Goal: Find specific page/section: Find specific page/section

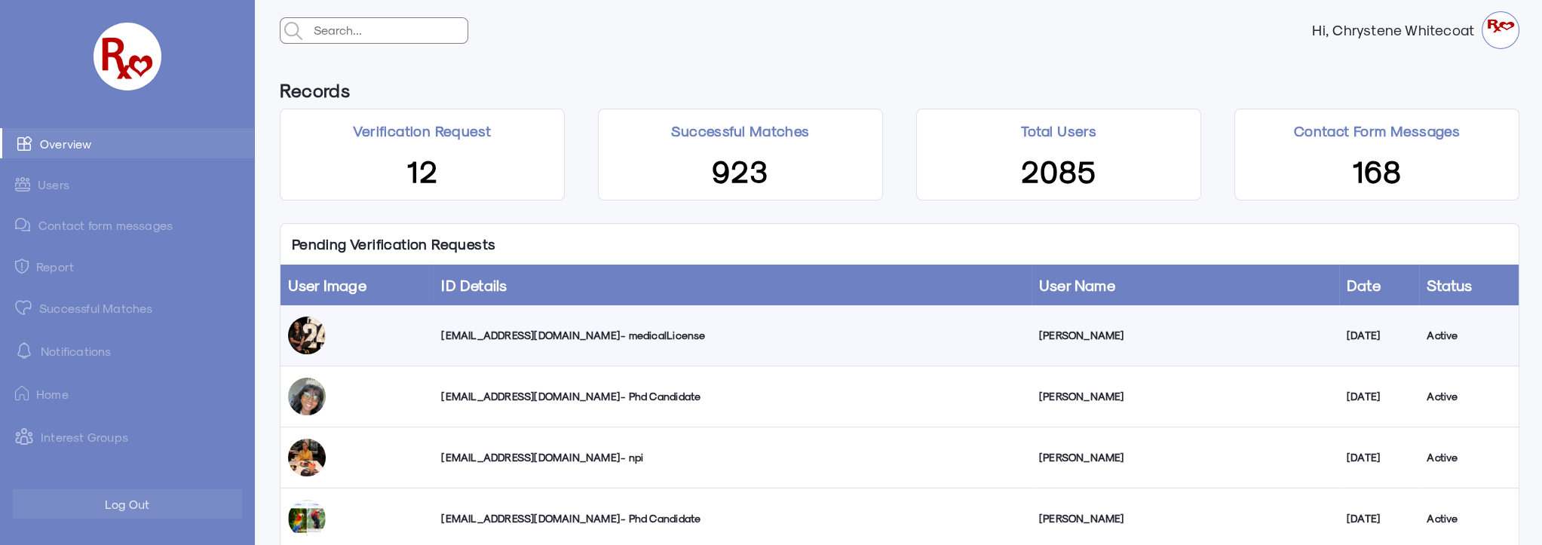
click at [127, 309] on link "Successful Matches" at bounding box center [127, 307] width 254 height 30
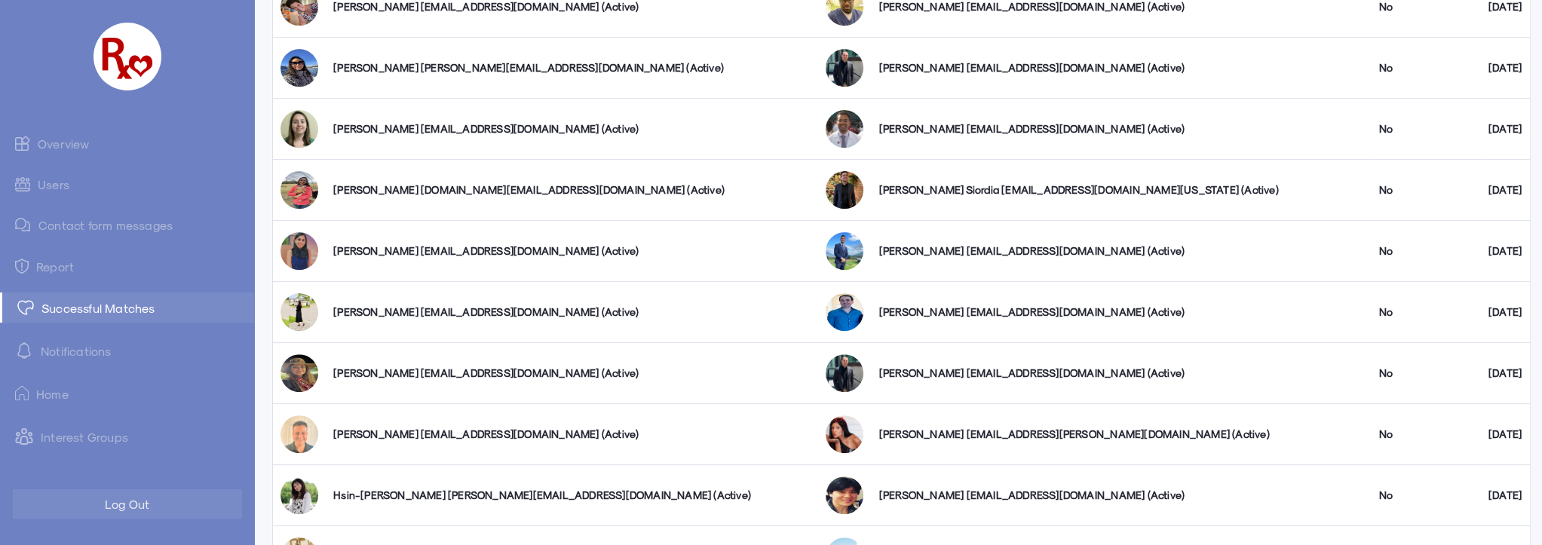
scroll to position [1096, 0]
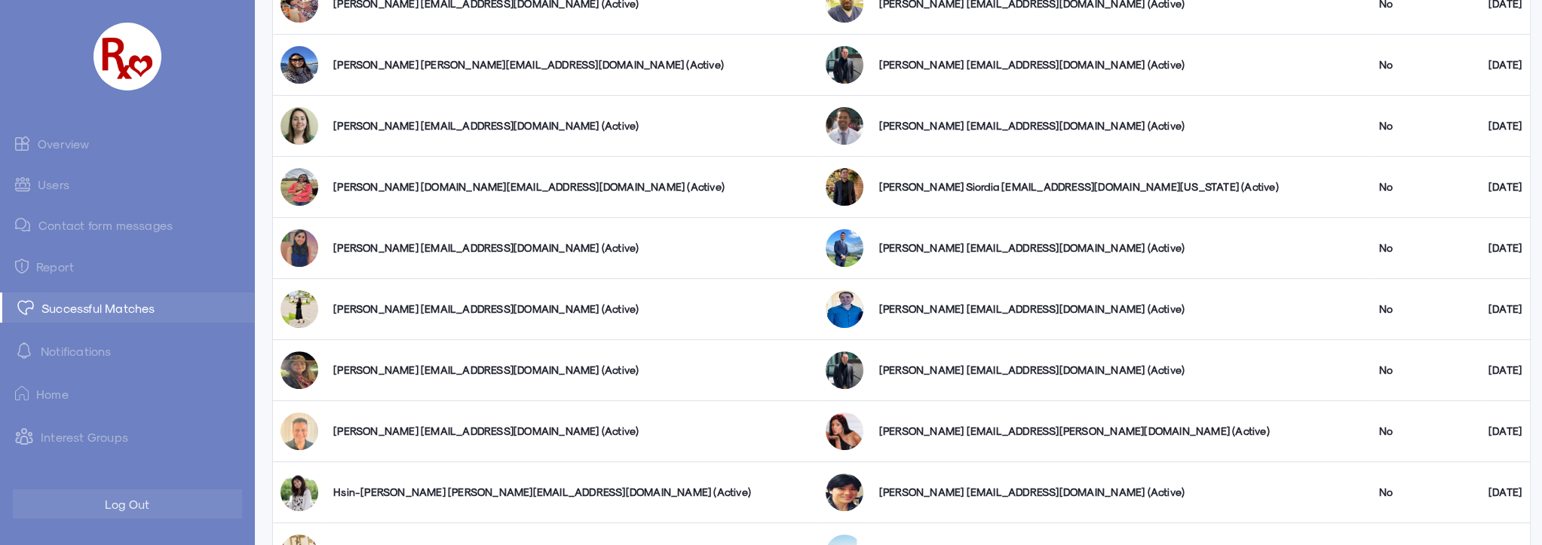
click at [63, 187] on link "Users" at bounding box center [127, 184] width 254 height 29
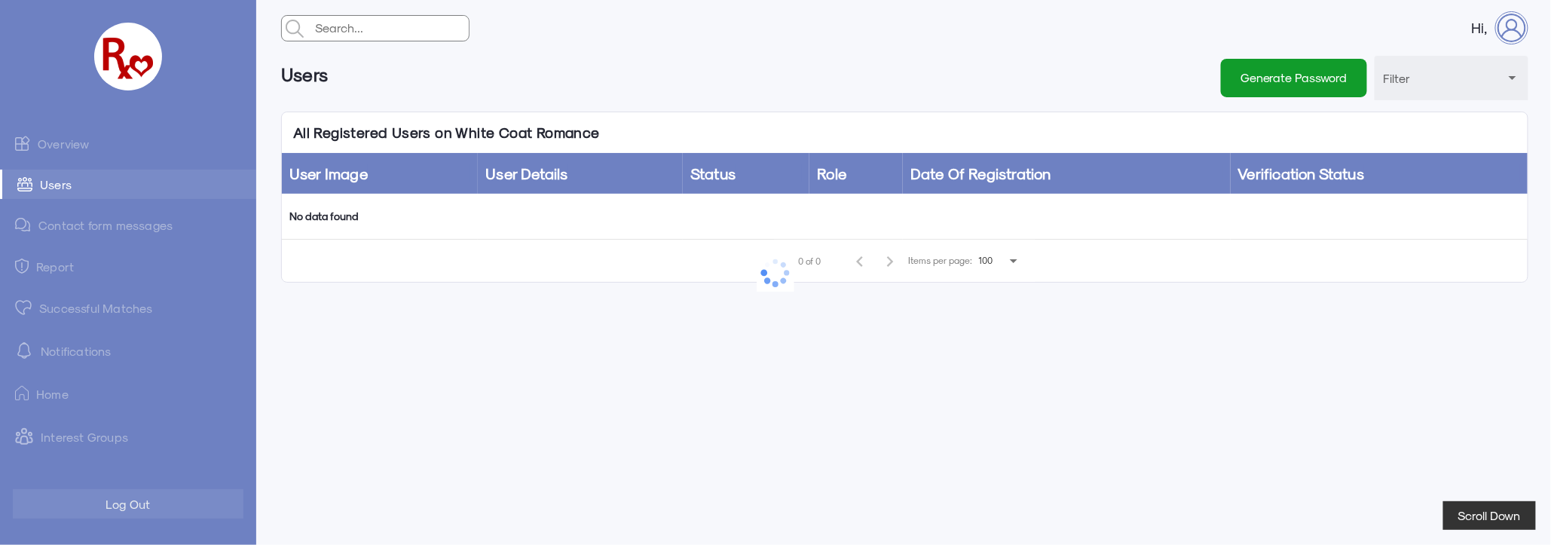
click at [74, 138] on link "Overview" at bounding box center [128, 143] width 256 height 30
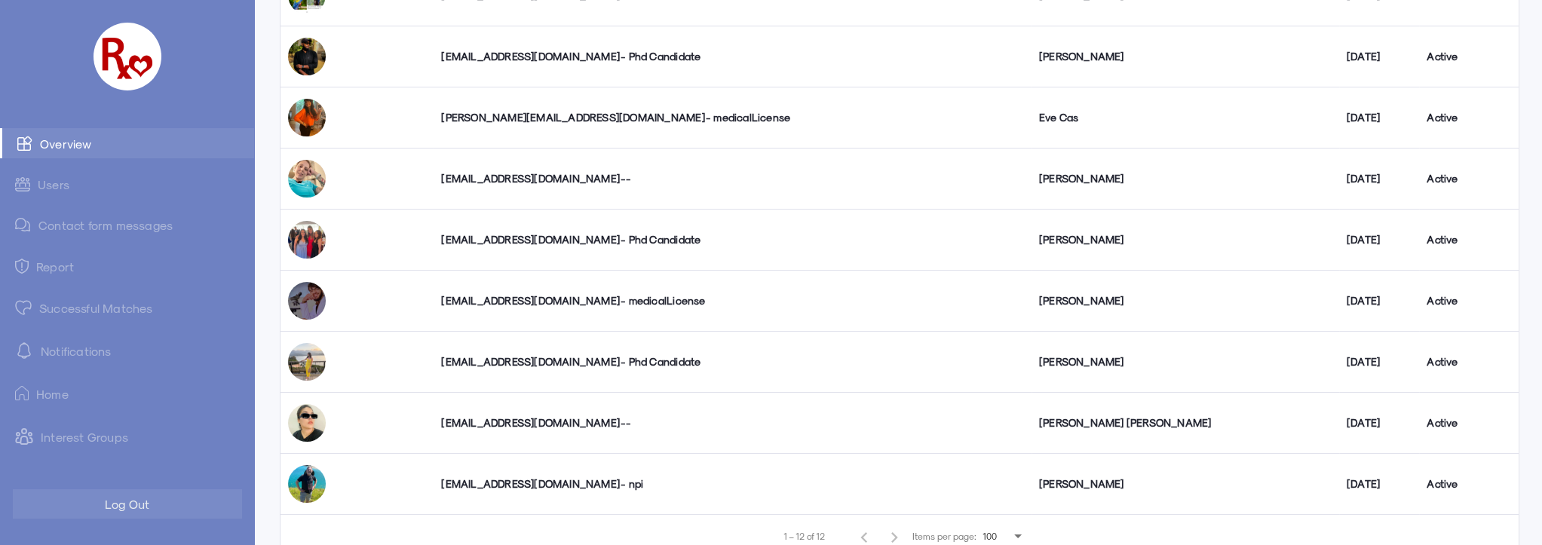
scroll to position [542, 0]
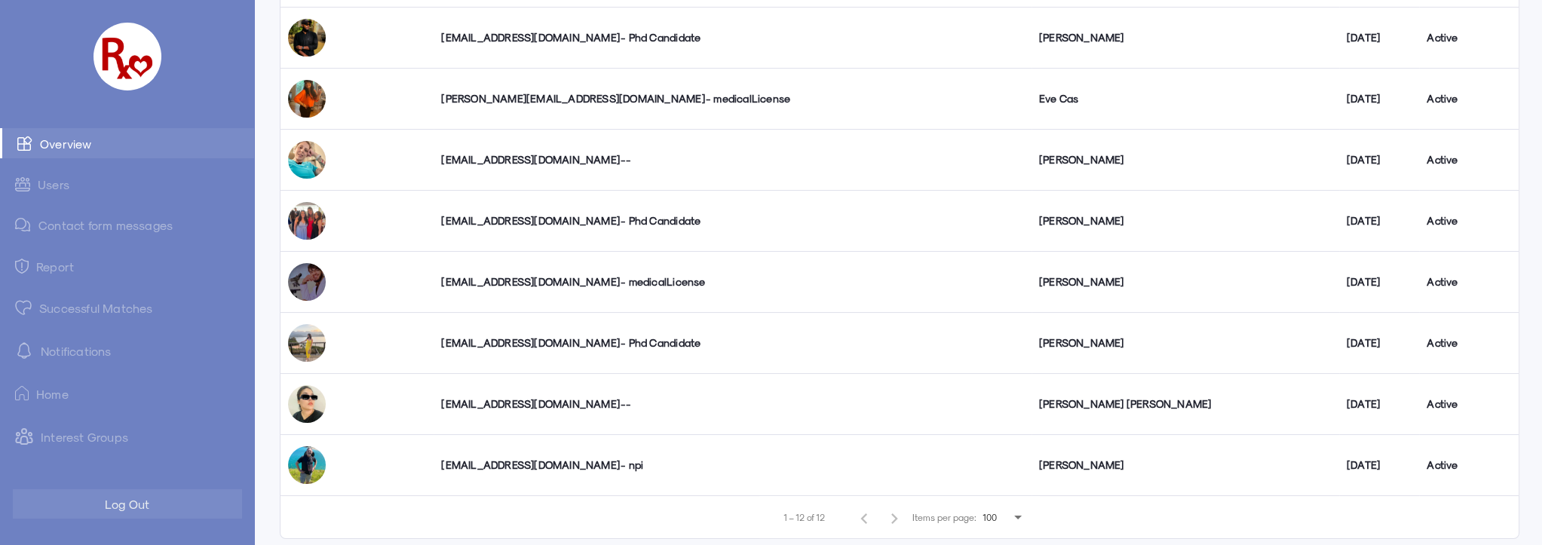
click at [95, 436] on link "Interest Groups" at bounding box center [127, 436] width 254 height 33
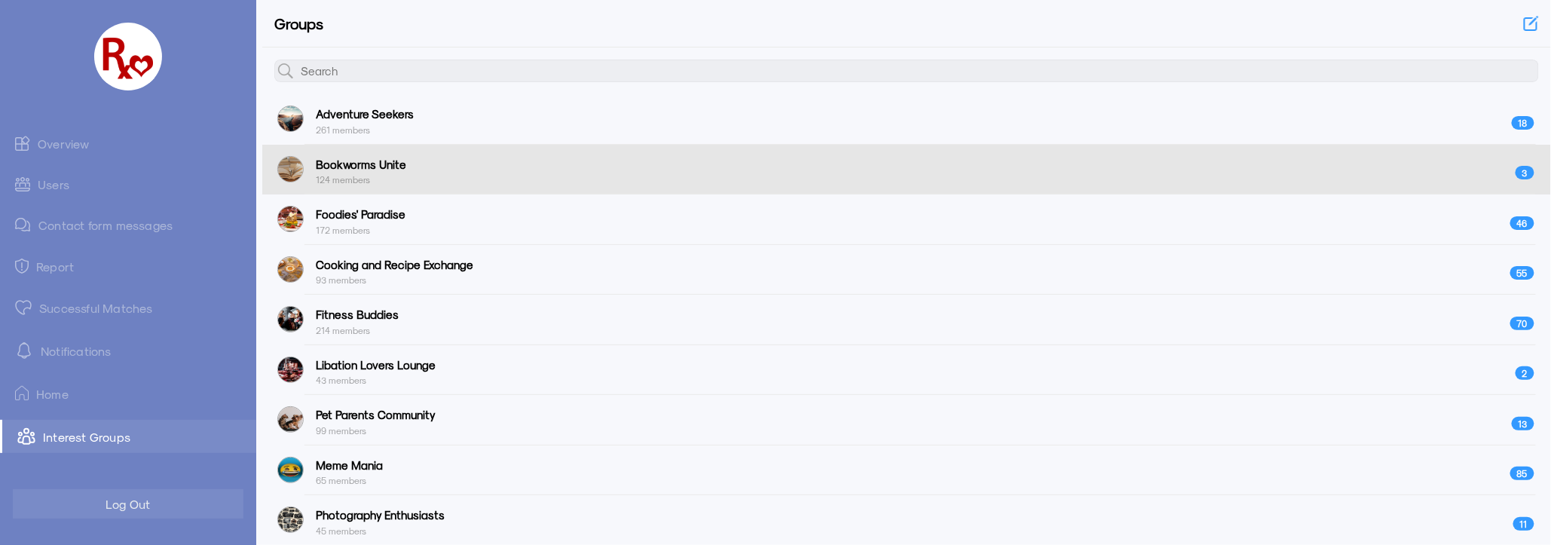
click at [351, 169] on span "Bookworms Unite" at bounding box center [361, 164] width 90 height 17
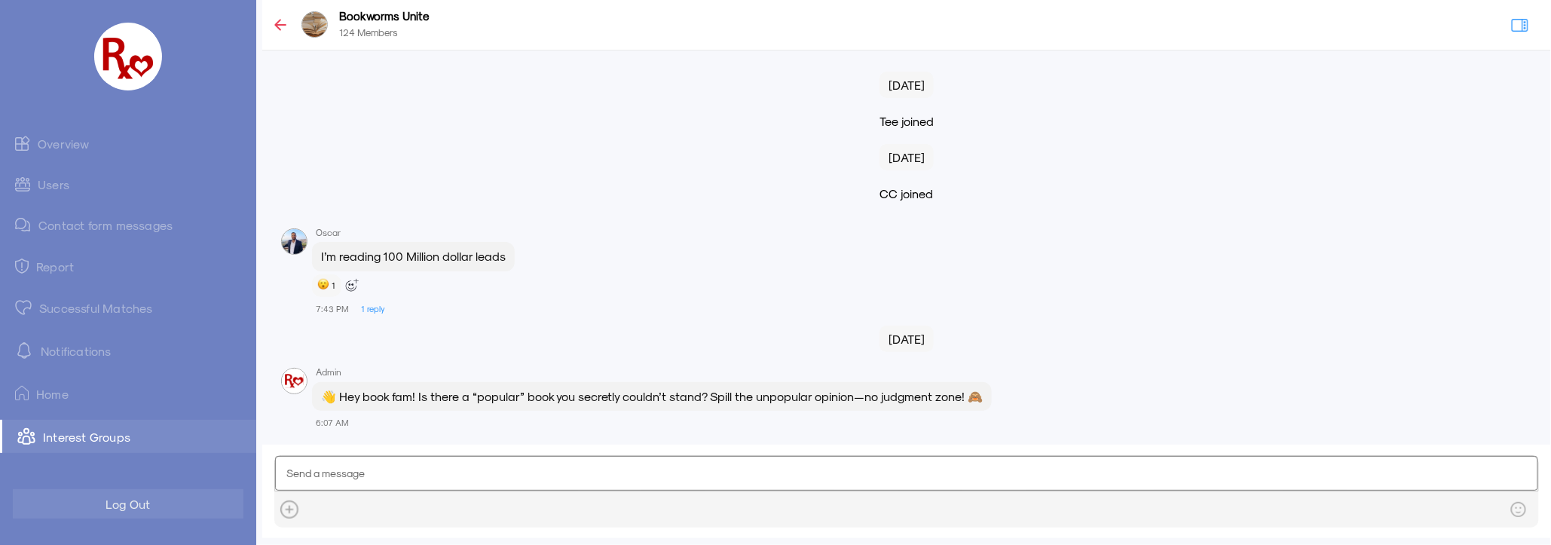
scroll to position [2349, 0]
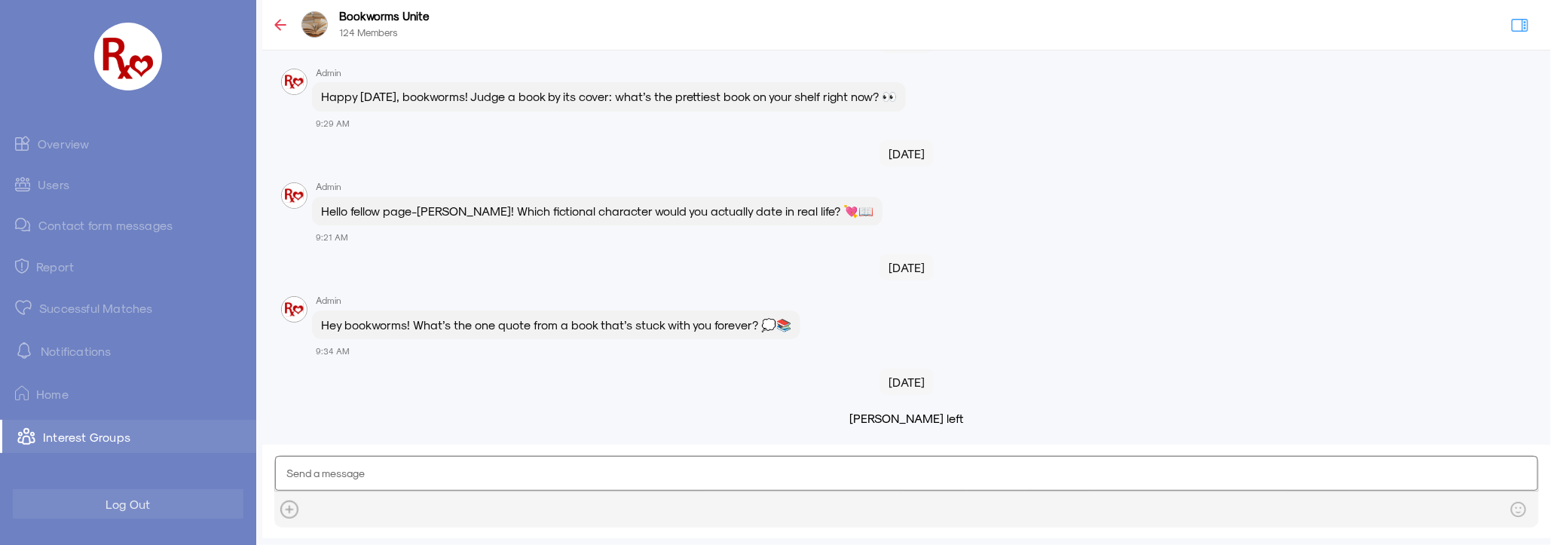
click at [282, 23] on img at bounding box center [280, 25] width 12 height 12
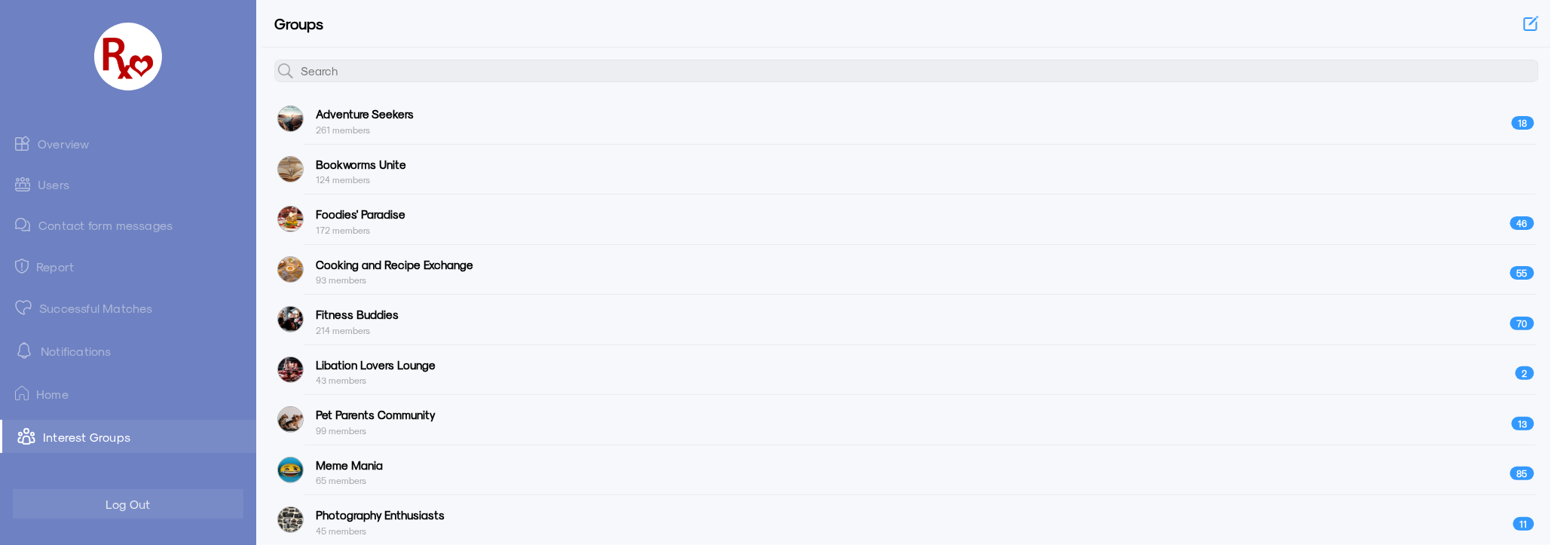
click at [66, 142] on link "Overview" at bounding box center [128, 143] width 256 height 30
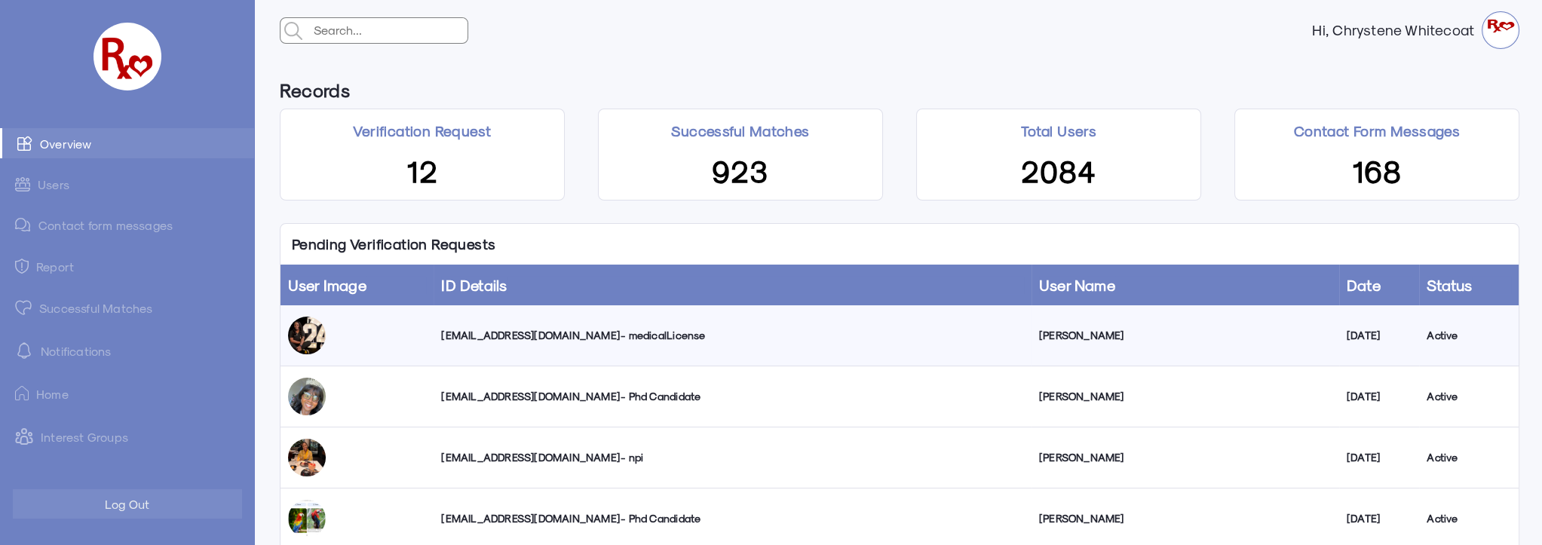
click at [75, 440] on link "Interest Groups" at bounding box center [127, 436] width 254 height 33
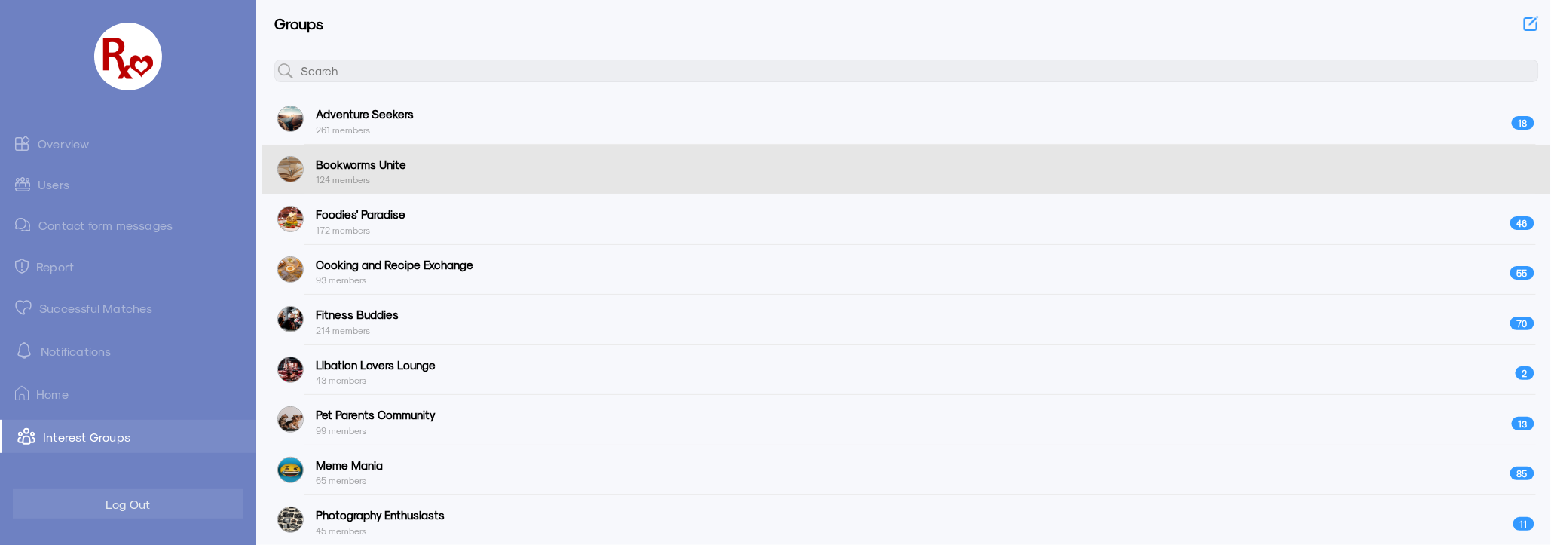
click at [359, 171] on span "Bookworms Unite" at bounding box center [361, 164] width 90 height 17
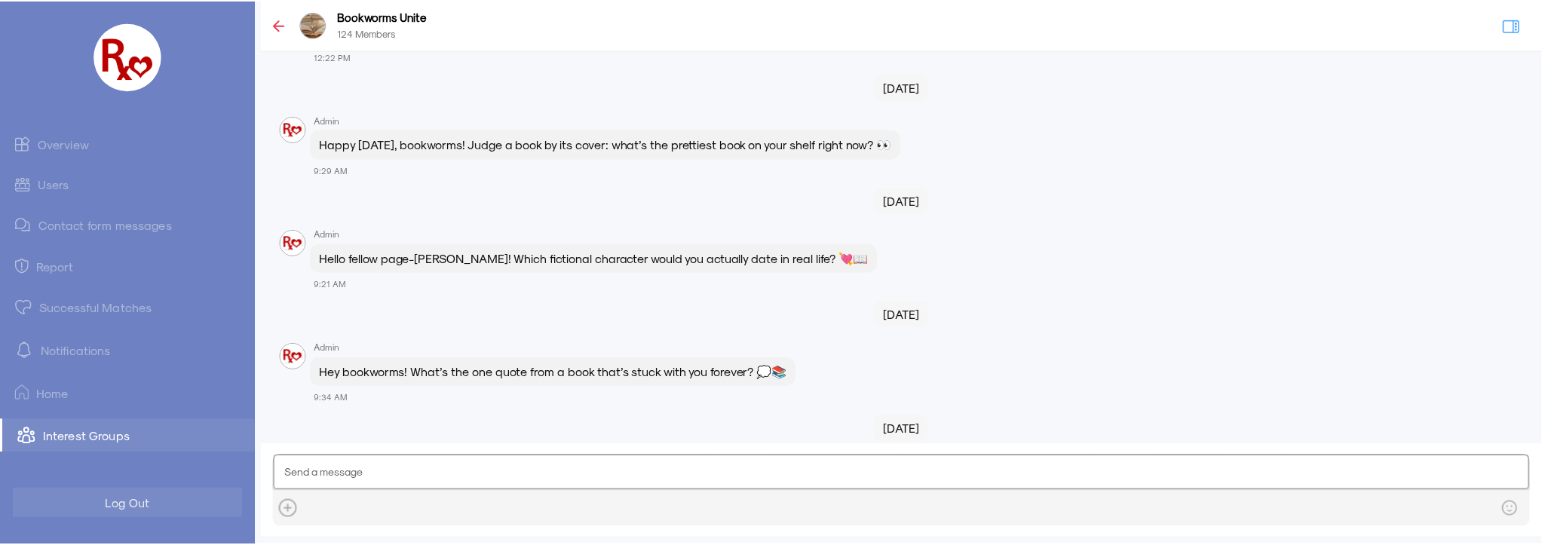
scroll to position [2280, 0]
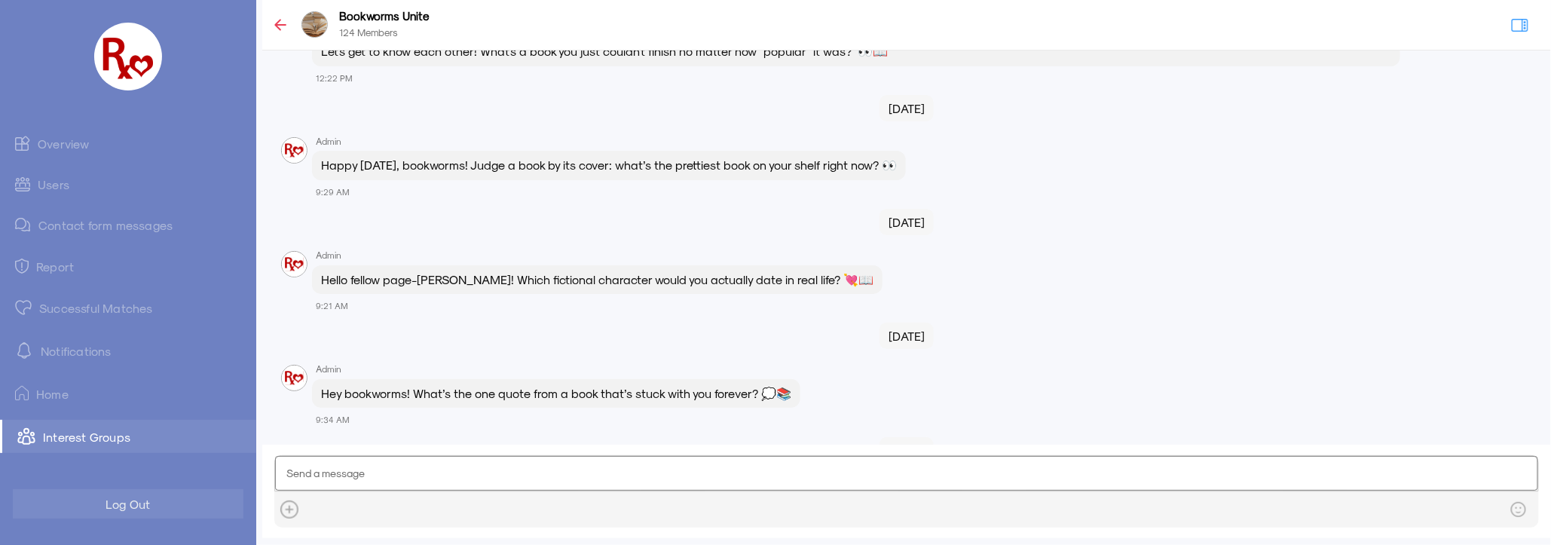
click at [68, 143] on link "Overview" at bounding box center [128, 143] width 256 height 30
